Goal: Transaction & Acquisition: Book appointment/travel/reservation

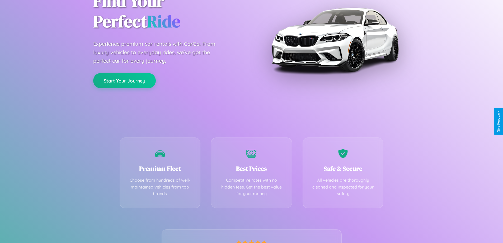
scroll to position [104, 0]
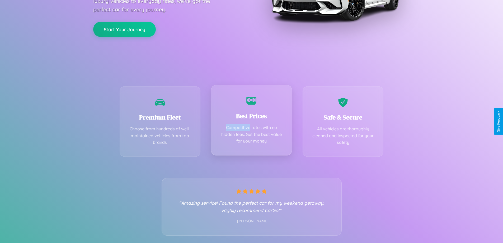
click at [251, 121] on div "Best Prices Competitive rates with no hidden fees. Get the best value for your …" at bounding box center [251, 120] width 81 height 71
click at [124, 29] on button "Start Your Journey" at bounding box center [124, 28] width 63 height 15
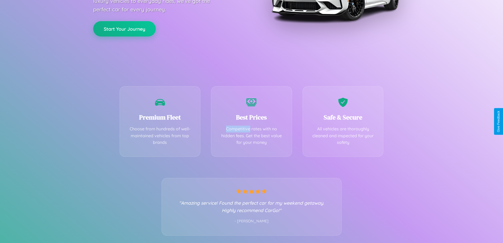
click at [124, 29] on button "Start Your Journey" at bounding box center [124, 28] width 63 height 15
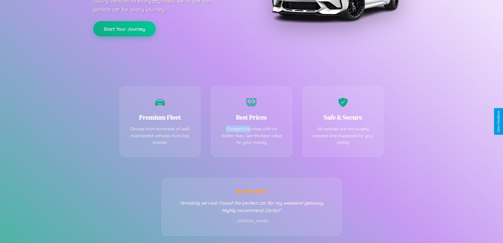
click at [124, 29] on button "Start Your Journey" at bounding box center [124, 28] width 63 height 15
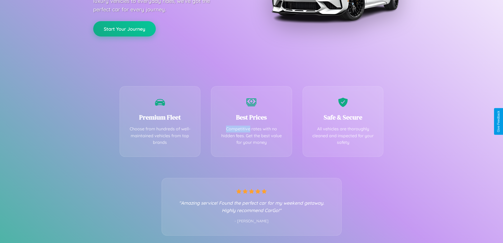
click at [124, 29] on button "Start Your Journey" at bounding box center [124, 28] width 63 height 15
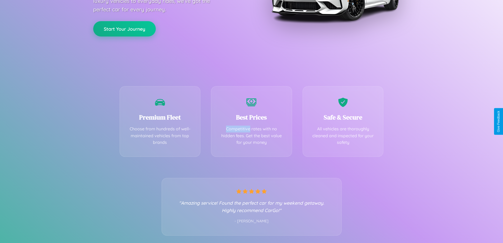
click at [124, 29] on button "Start Your Journey" at bounding box center [124, 28] width 63 height 15
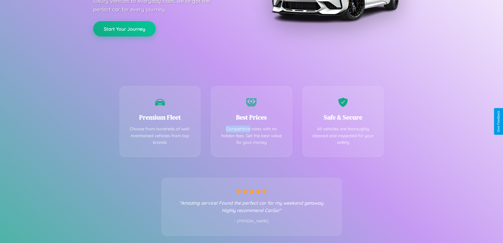
click at [124, 29] on button "Start Your Journey" at bounding box center [124, 28] width 63 height 15
